Goal: Task Accomplishment & Management: Use online tool/utility

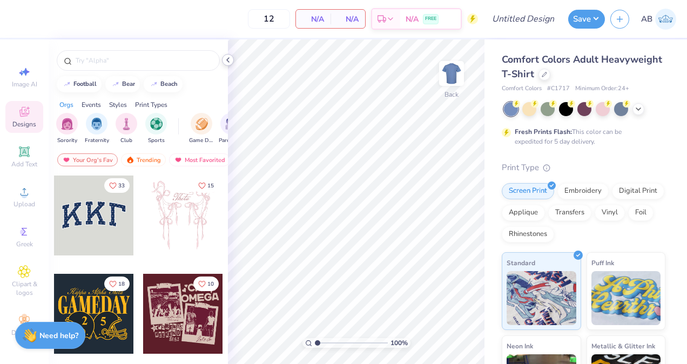
click at [230, 63] on icon at bounding box center [228, 60] width 9 height 9
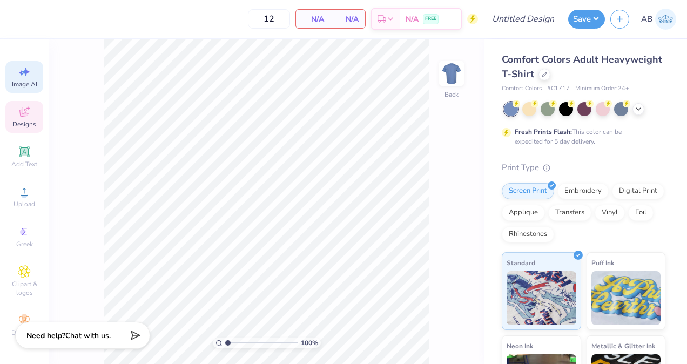
click at [21, 87] on span "Image AI" at bounding box center [24, 84] width 25 height 9
select select "4"
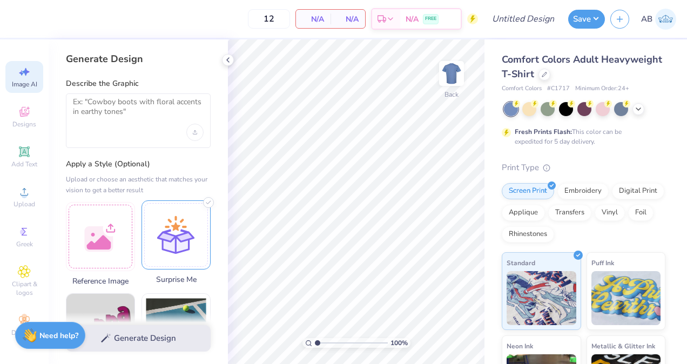
click at [172, 252] on div at bounding box center [176, 234] width 69 height 69
drag, startPoint x: 172, startPoint y: 252, endPoint x: 82, endPoint y: 251, distance: 89.7
click at [82, 251] on div at bounding box center [100, 234] width 69 height 69
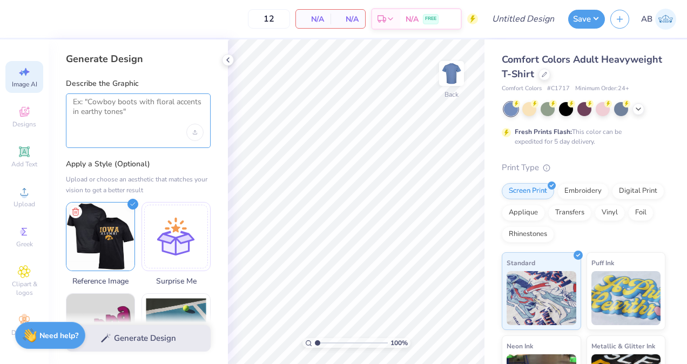
click at [140, 113] on textarea at bounding box center [138, 110] width 131 height 27
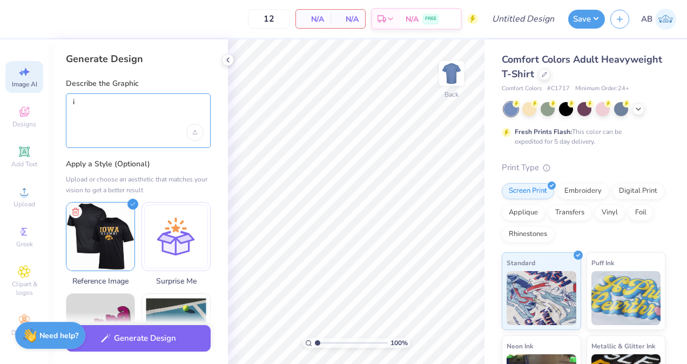
type textarea "i"
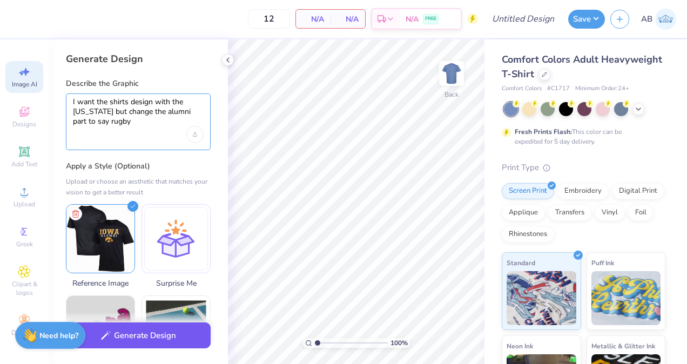
type textarea "I want the shirts design with the iowa but change the alumni part to say rugby"
click at [134, 342] on button "Generate Design" at bounding box center [138, 335] width 145 height 26
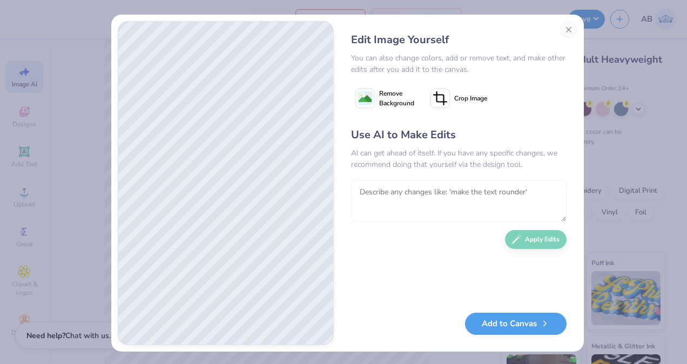
click at [407, 196] on textarea at bounding box center [458, 201] width 215 height 42
click at [501, 322] on button "Add to Canvas" at bounding box center [516, 321] width 102 height 22
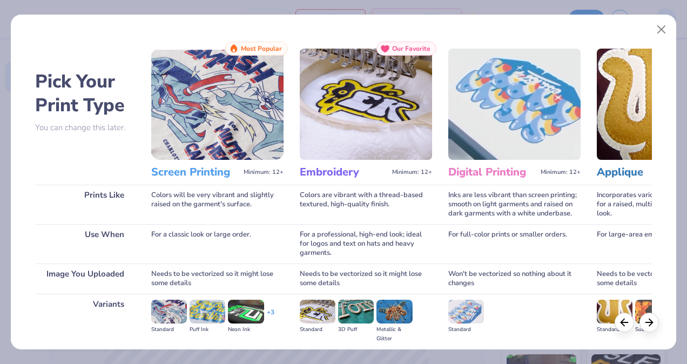
scroll to position [120, 0]
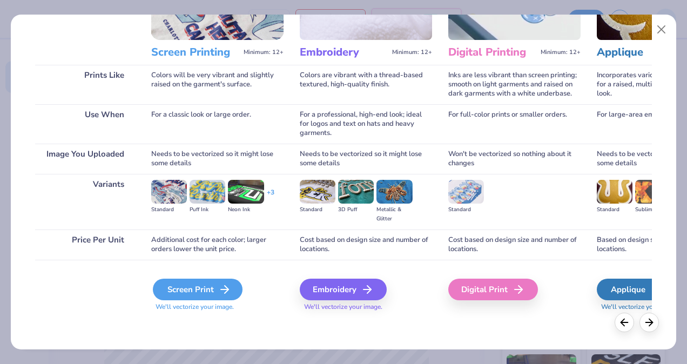
click at [224, 285] on icon at bounding box center [224, 289] width 13 height 13
click at [210, 291] on div "Screen Print" at bounding box center [198, 290] width 90 height 22
click at [213, 282] on div "Screen Print" at bounding box center [198, 290] width 90 height 22
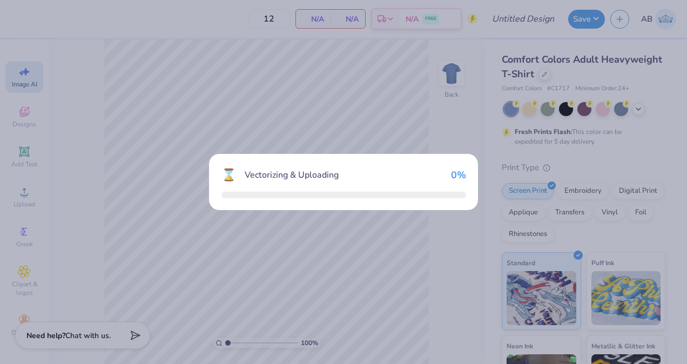
click at [213, 287] on div "⌛ Vectorizing & Uploading 0 %" at bounding box center [343, 182] width 687 height 364
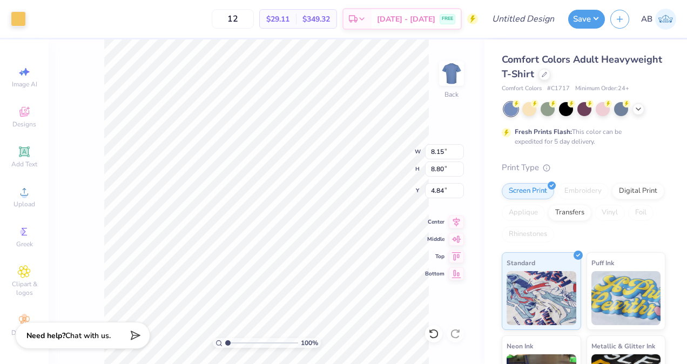
type input "8.15"
type input "8.80"
type input "3.00"
type input "14.17"
type input "15.31"
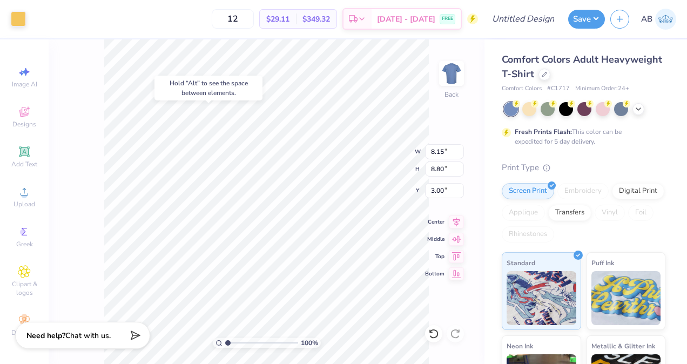
type input "4.84"
type input "0.98"
type input "1.48"
type input "6.33"
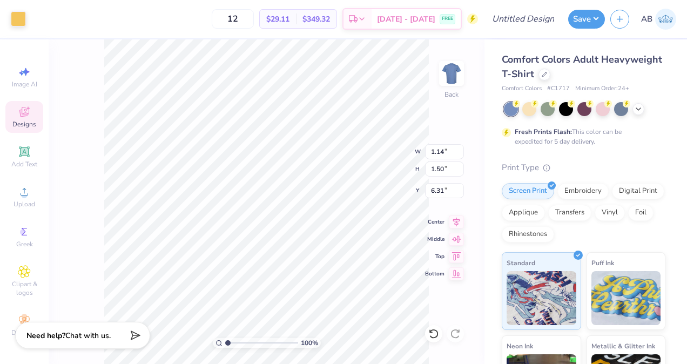
click at [22, 123] on span "Designs" at bounding box center [24, 124] width 24 height 9
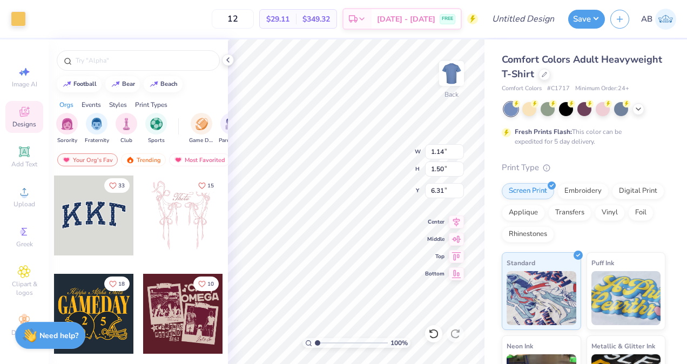
click at [28, 113] on icon at bounding box center [24, 112] width 10 height 10
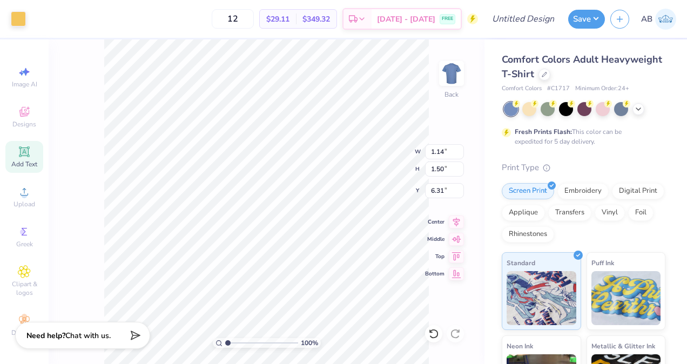
click at [25, 171] on div "Add Text" at bounding box center [24, 157] width 38 height 32
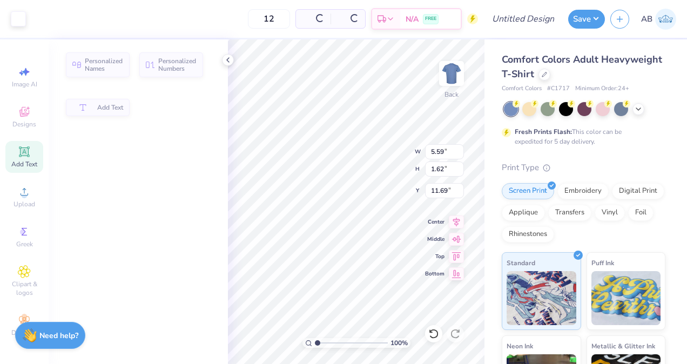
type input "5.59"
type input "1.62"
type input "11.69"
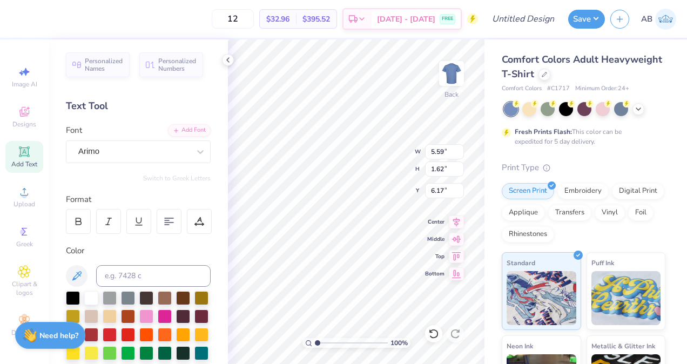
scroll to position [9, 1]
